Goal: Information Seeking & Learning: Learn about a topic

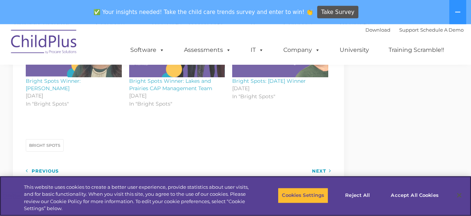
scroll to position [661, 0]
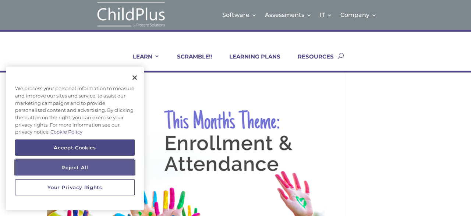
click at [126, 165] on button "Reject All" at bounding box center [75, 167] width 120 height 16
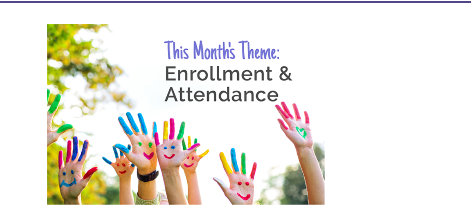
scroll to position [70, 0]
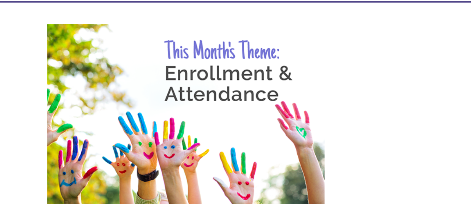
click at [164, 140] on img at bounding box center [186, 114] width 278 height 180
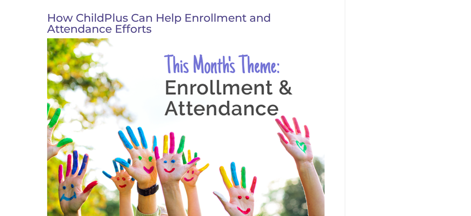
scroll to position [82, 0]
click at [180, 164] on img at bounding box center [186, 128] width 278 height 180
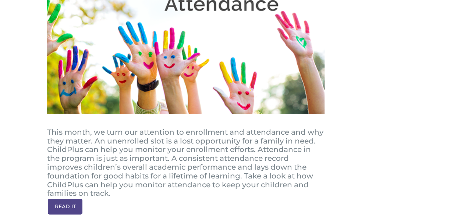
scroll to position [186, 0]
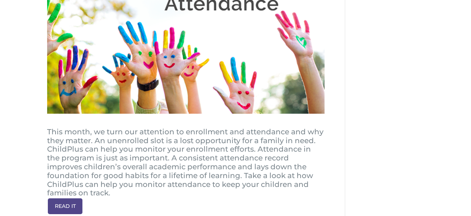
click at [64, 198] on link "READ IT" at bounding box center [65, 206] width 36 height 17
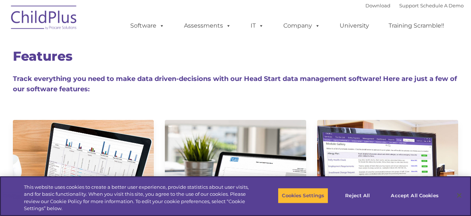
type input ""
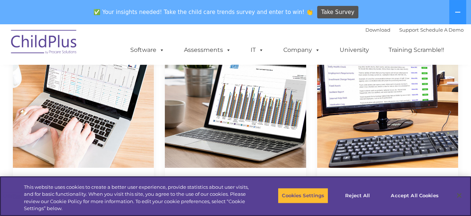
scroll to position [119, 0]
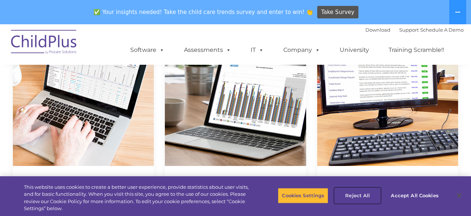
click at [352, 197] on button "Reject All" at bounding box center [358, 195] width 46 height 15
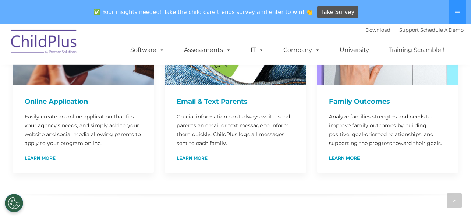
scroll to position [497, 0]
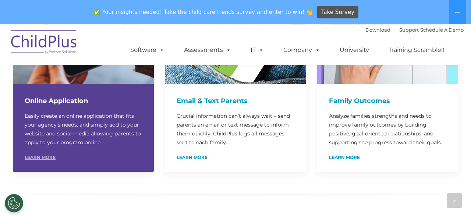
click at [36, 155] on link "Learn More" at bounding box center [40, 157] width 31 height 4
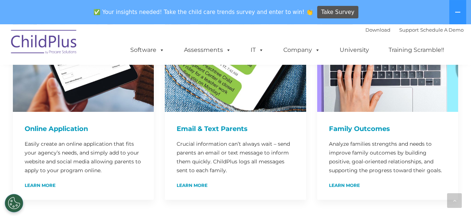
scroll to position [469, 0]
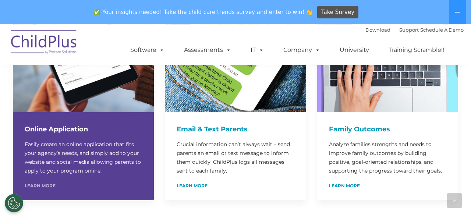
click at [39, 184] on link "Learn More" at bounding box center [40, 186] width 31 height 4
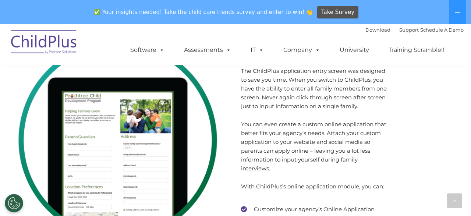
scroll to position [3993, 0]
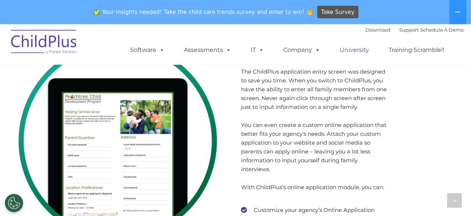
click at [354, 51] on link "University" at bounding box center [355, 50] width 44 height 15
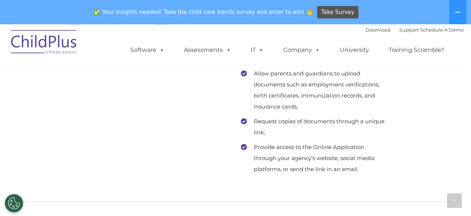
scroll to position [4196, 0]
